Goal: Task Accomplishment & Management: Manage account settings

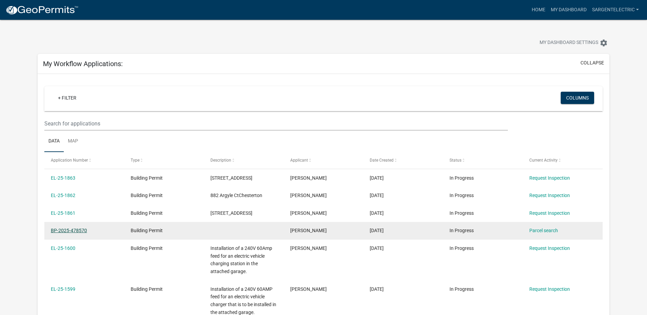
click at [79, 231] on link "BP-2025-478570" at bounding box center [69, 230] width 36 height 5
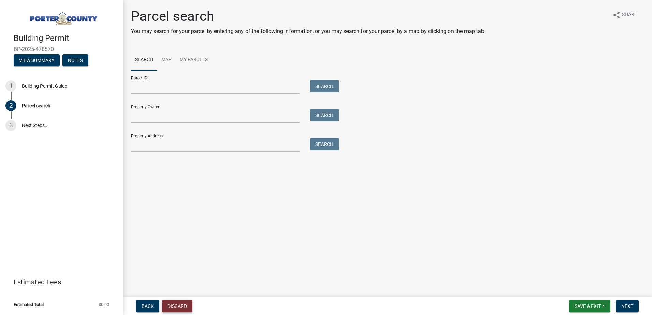
click at [178, 305] on button "Discard" at bounding box center [177, 306] width 30 height 12
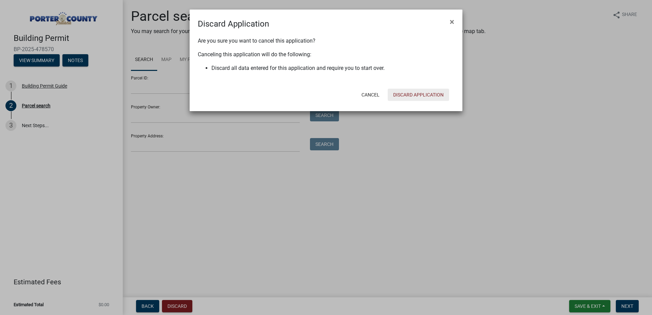
click at [420, 93] on button "Discard Application" at bounding box center [418, 95] width 61 height 12
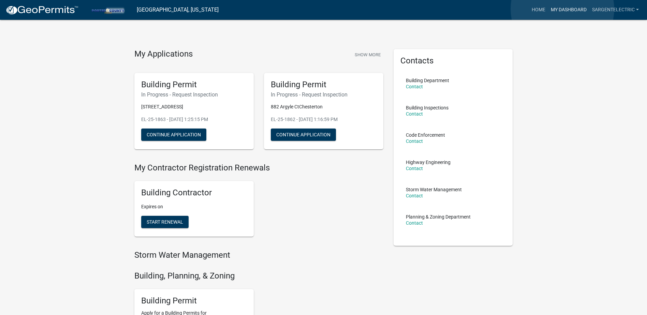
click at [563, 9] on link "My Dashboard" at bounding box center [568, 9] width 41 height 13
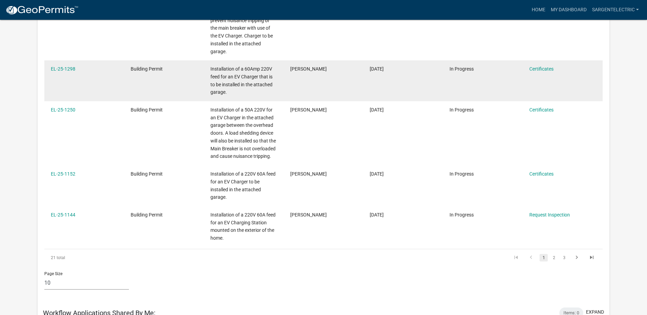
scroll to position [341, 0]
